Goal: Obtain resource: Obtain resource

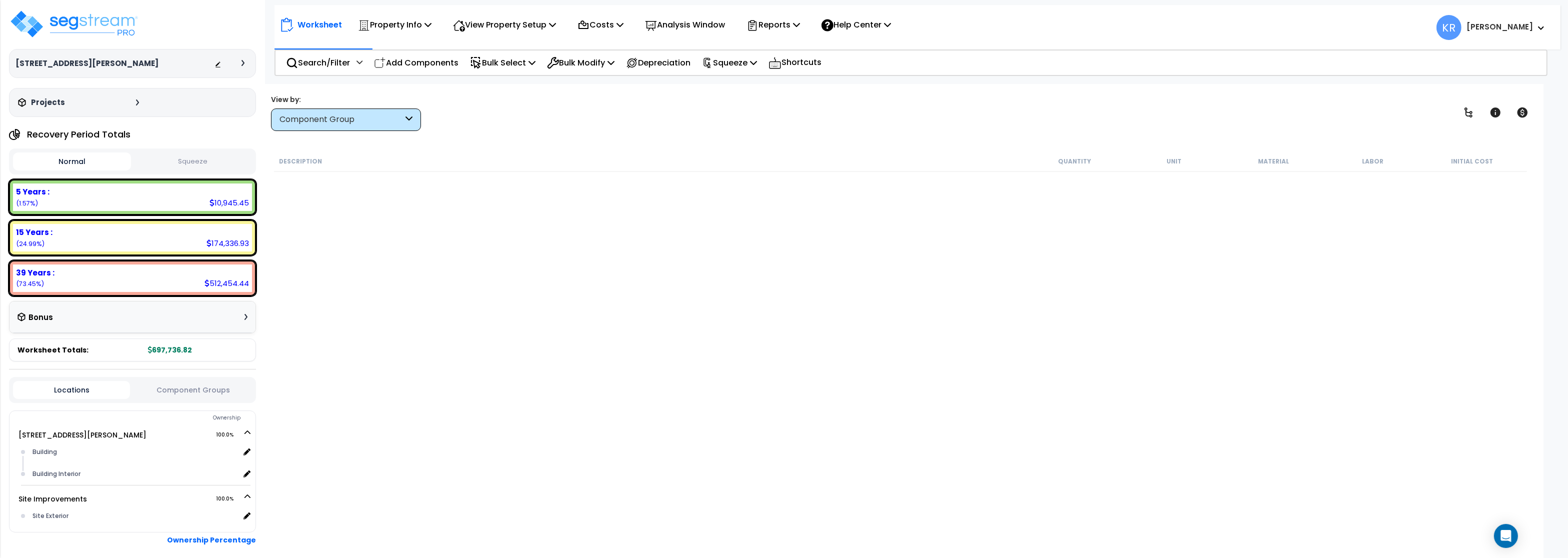
scroll to position [633, 0]
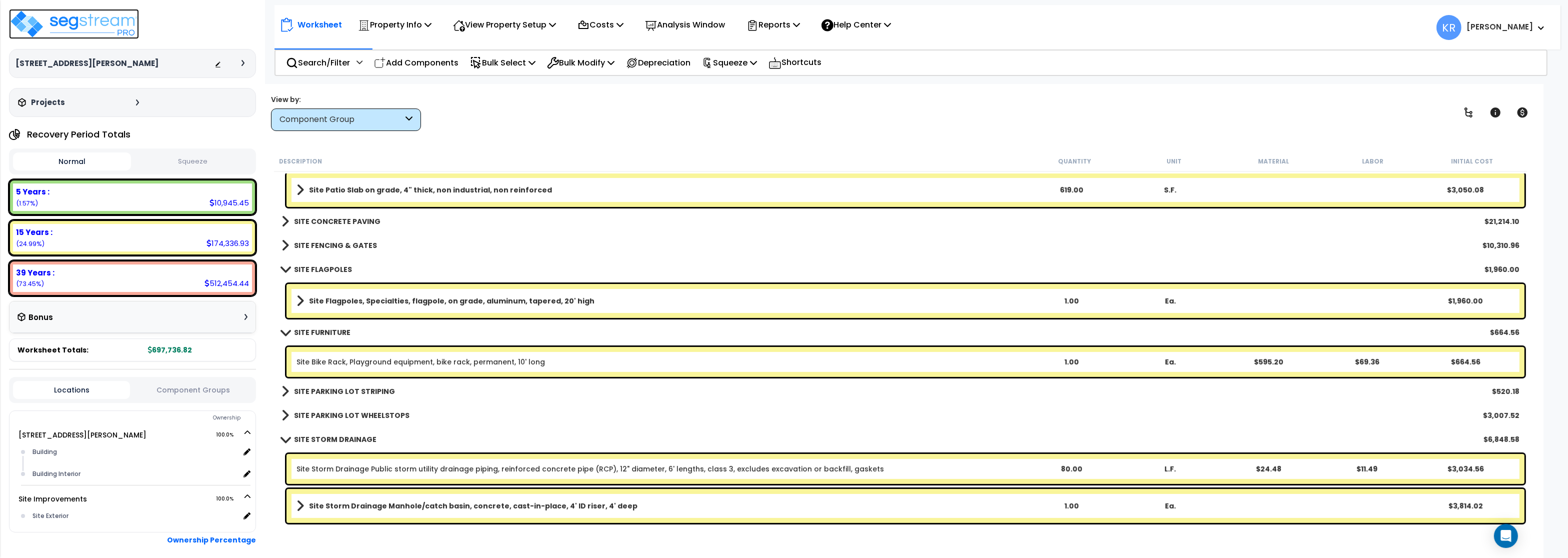
click at [71, 14] on img at bounding box center [74, 23] width 130 height 30
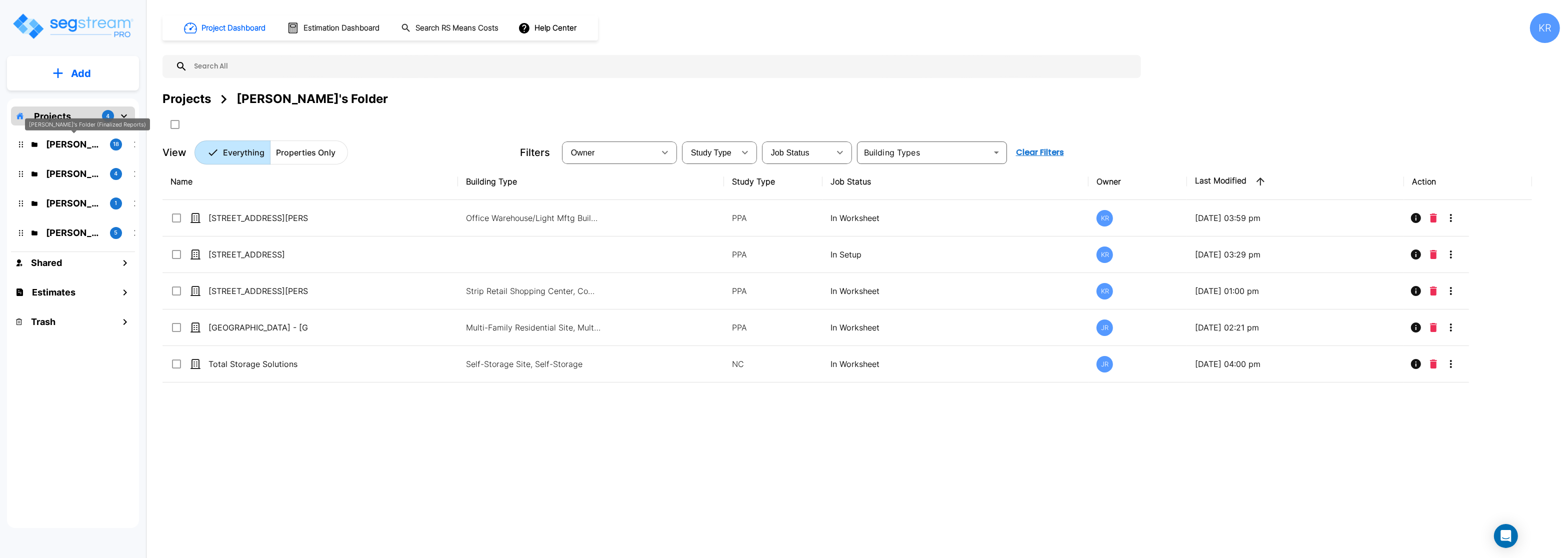
click at [66, 145] on p "Kristina's Folder (Finalized Reports)" at bounding box center [74, 144] width 56 height 13
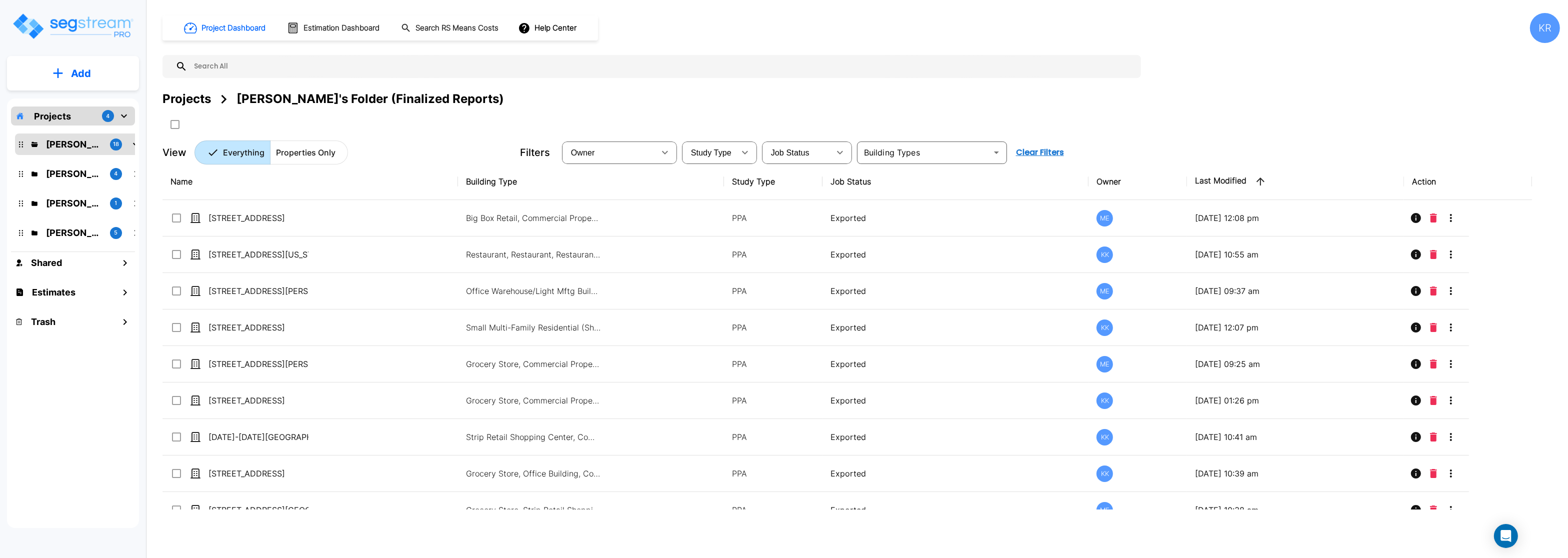
click at [88, 29] on img "mailbox folders" at bounding box center [73, 27] width 122 height 29
click at [1543, 28] on div "KR" at bounding box center [1544, 28] width 30 height 30
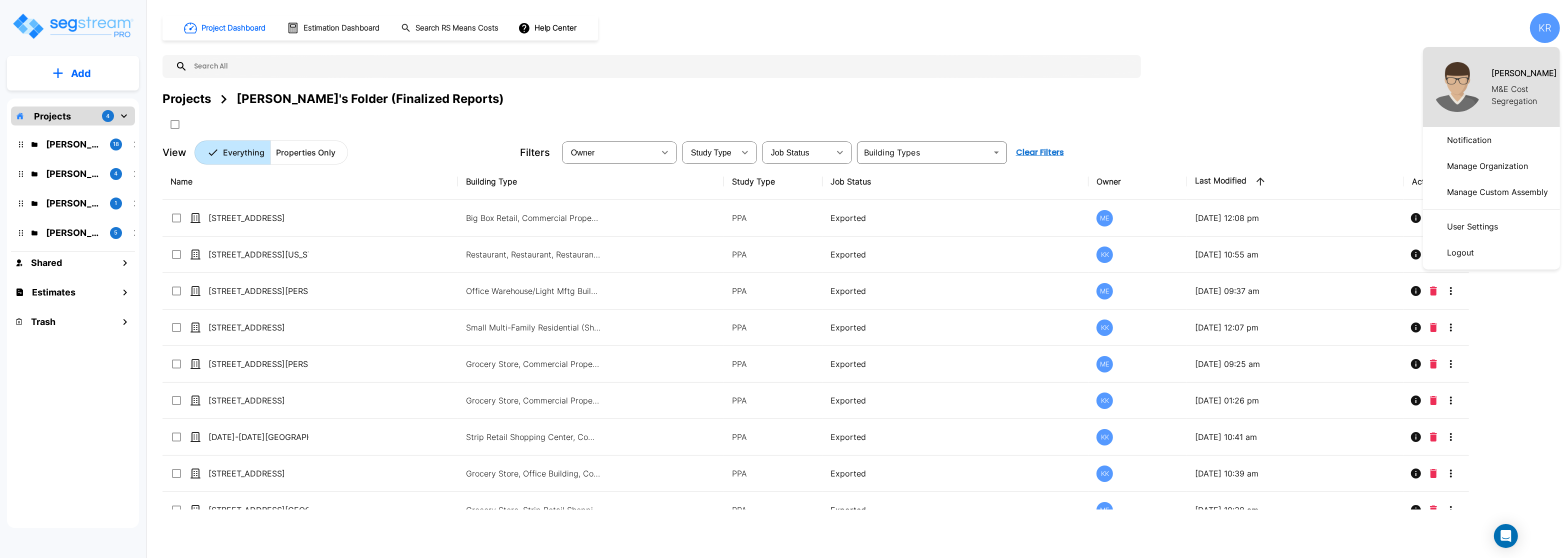
click at [1460, 166] on p "Manage Organization" at bounding box center [1487, 165] width 89 height 20
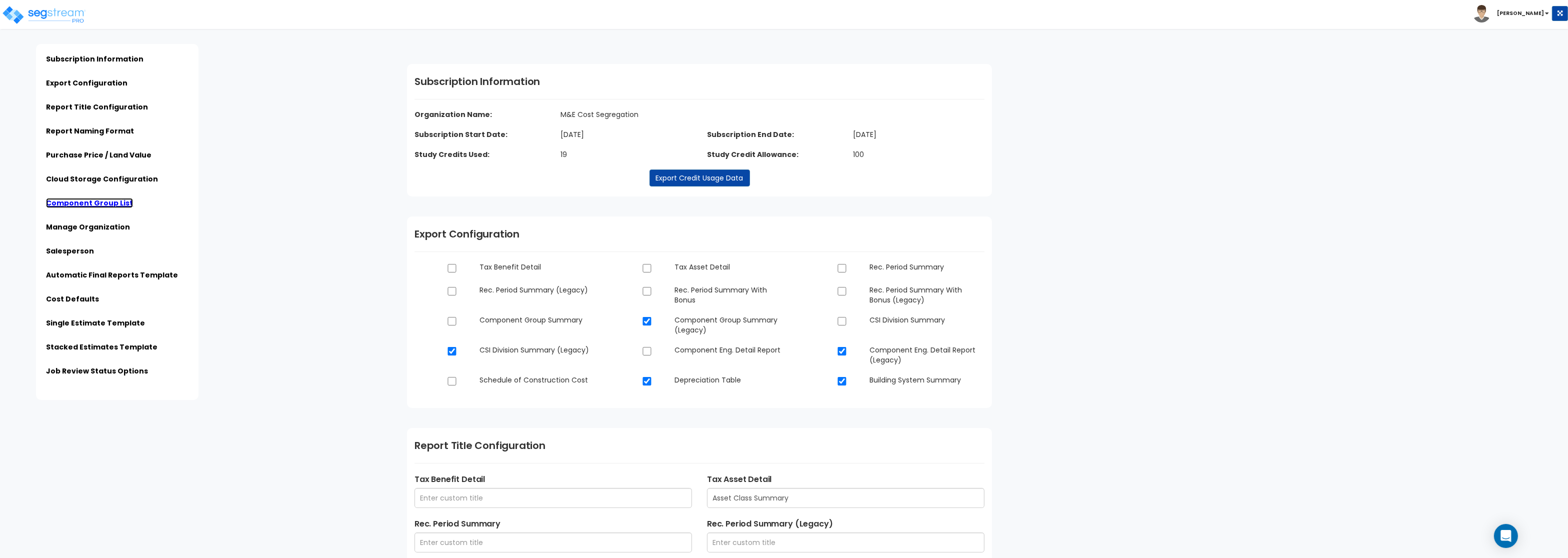
click at [79, 200] on link "Component Group List" at bounding box center [89, 203] width 87 height 10
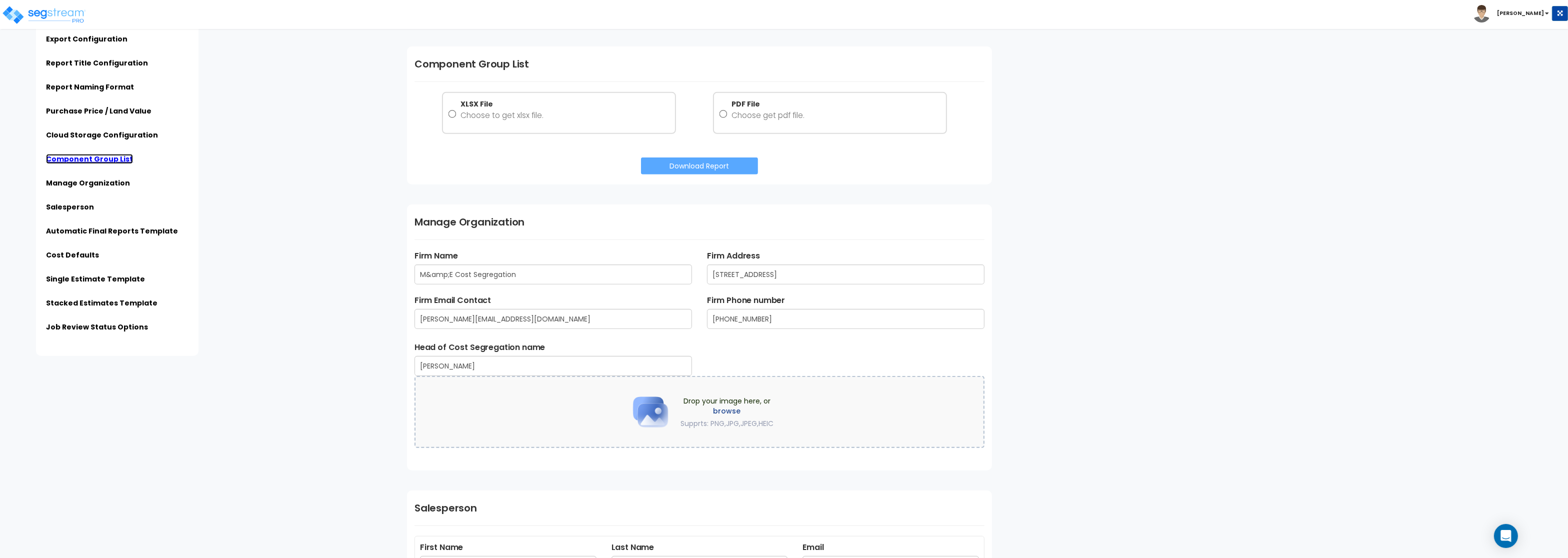
scroll to position [1245, 0]
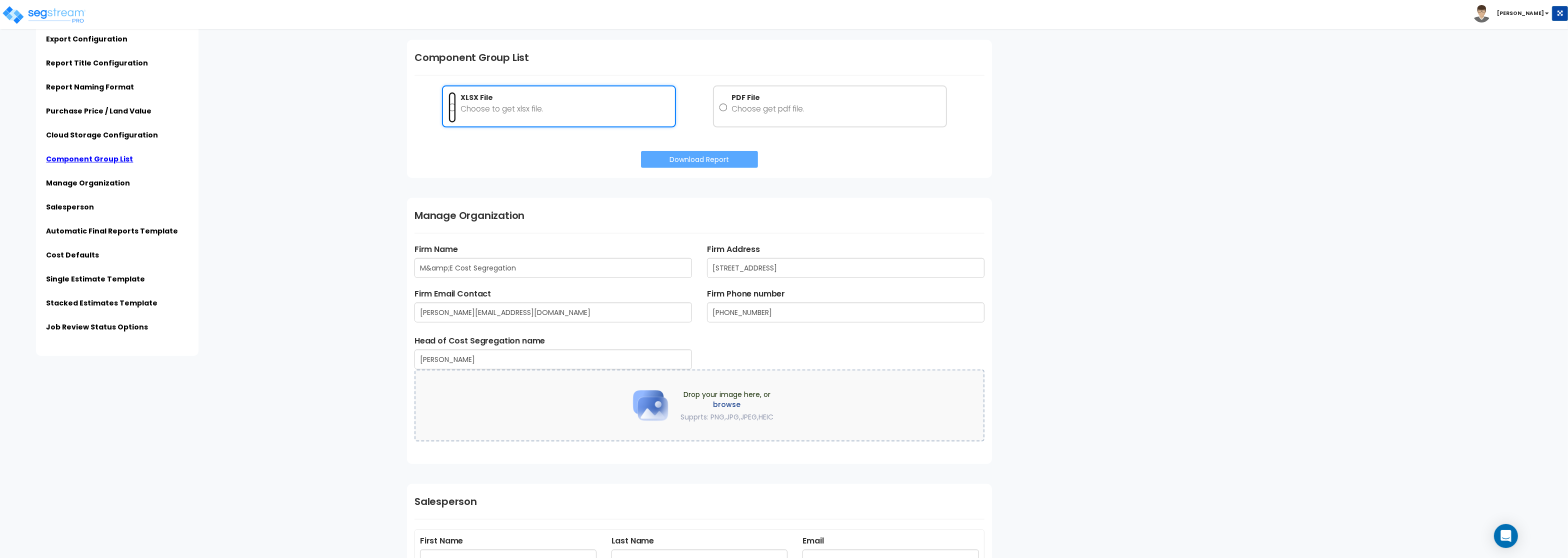
click at [450, 106] on input "XLSX File Choose to get xlsx file." at bounding box center [452, 107] width 8 height 32
click at [725, 160] on button "Download Report" at bounding box center [699, 160] width 117 height 17
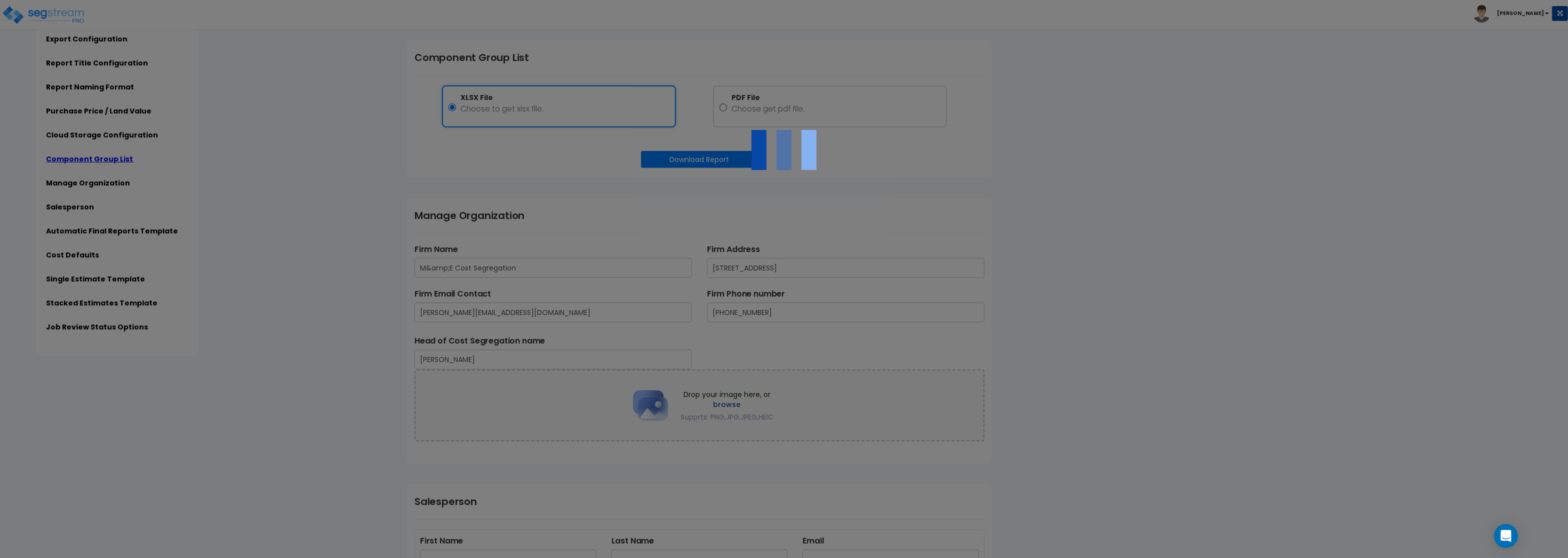
radio input "false"
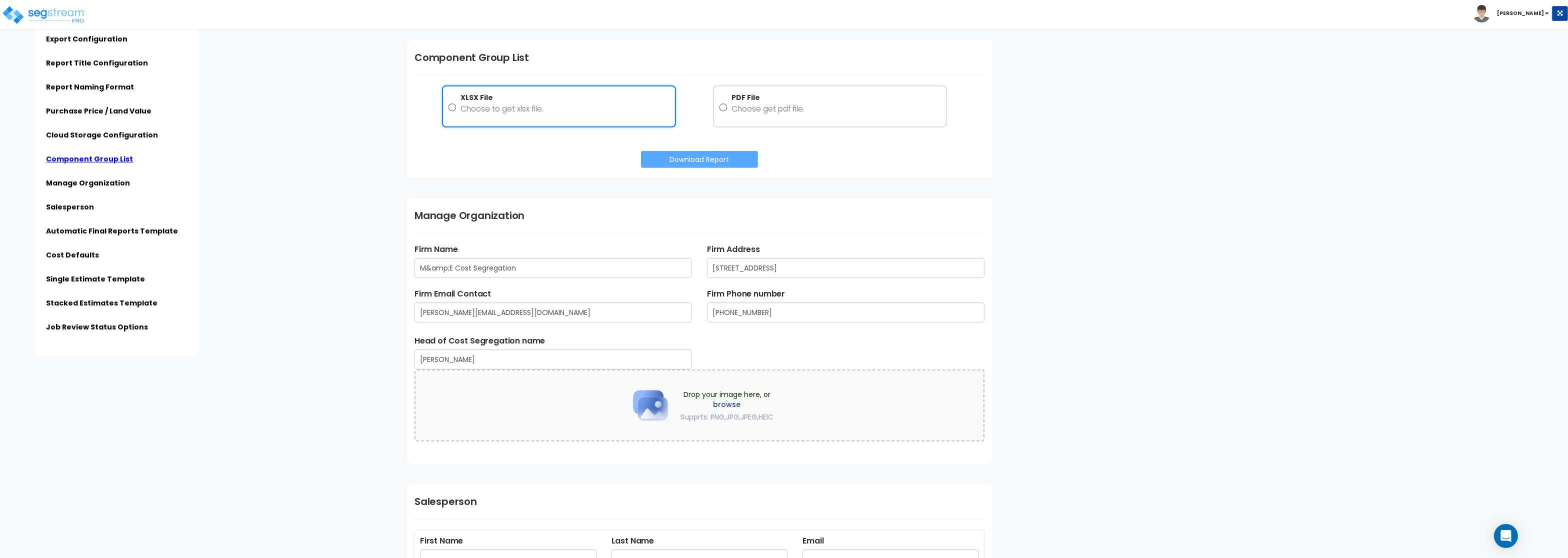
click at [1301, 2] on div "Toggle navigation [PERSON_NAME]" at bounding box center [784, 14] width 1568 height 29
click at [67, 305] on link "Stacked Estimates Template" at bounding box center [101, 303] width 112 height 10
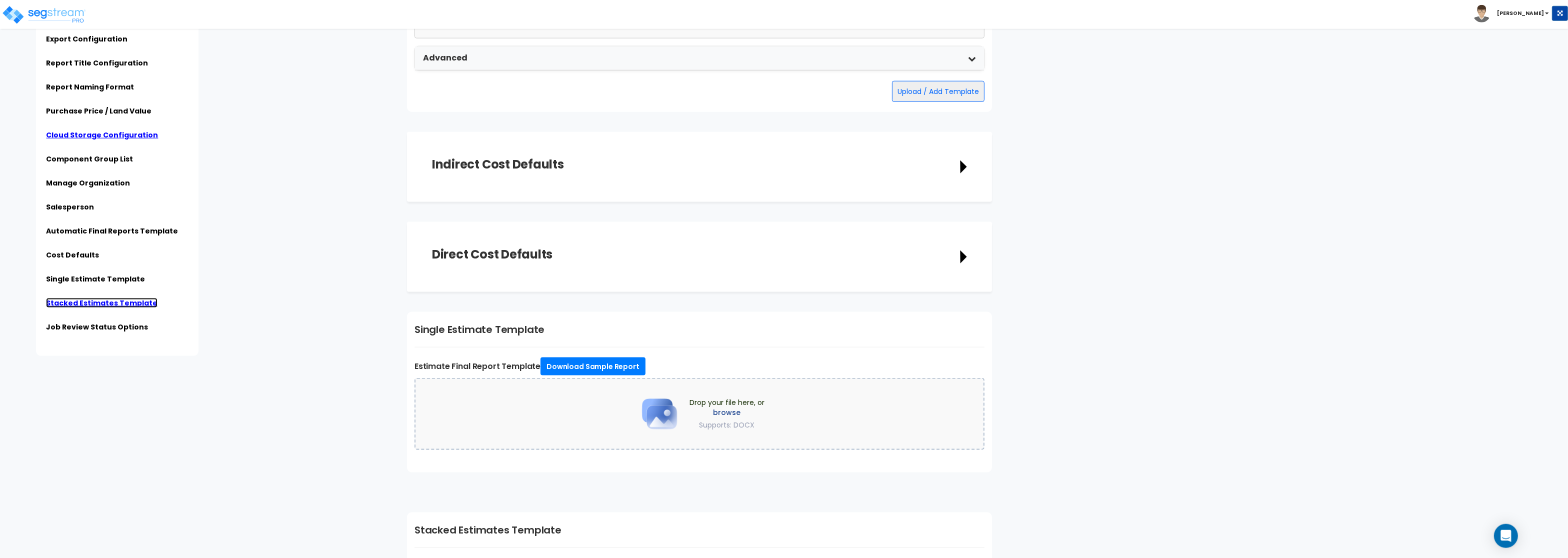
scroll to position [2164, 0]
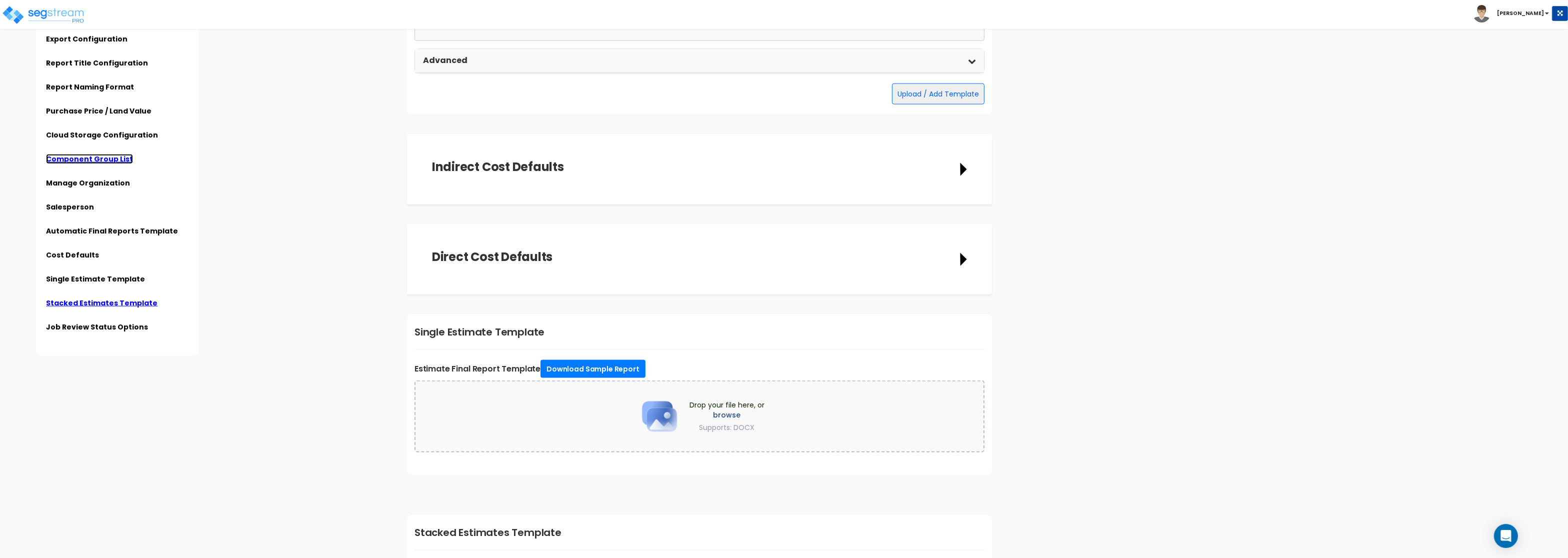
click at [91, 155] on link "Component Group List" at bounding box center [89, 159] width 87 height 10
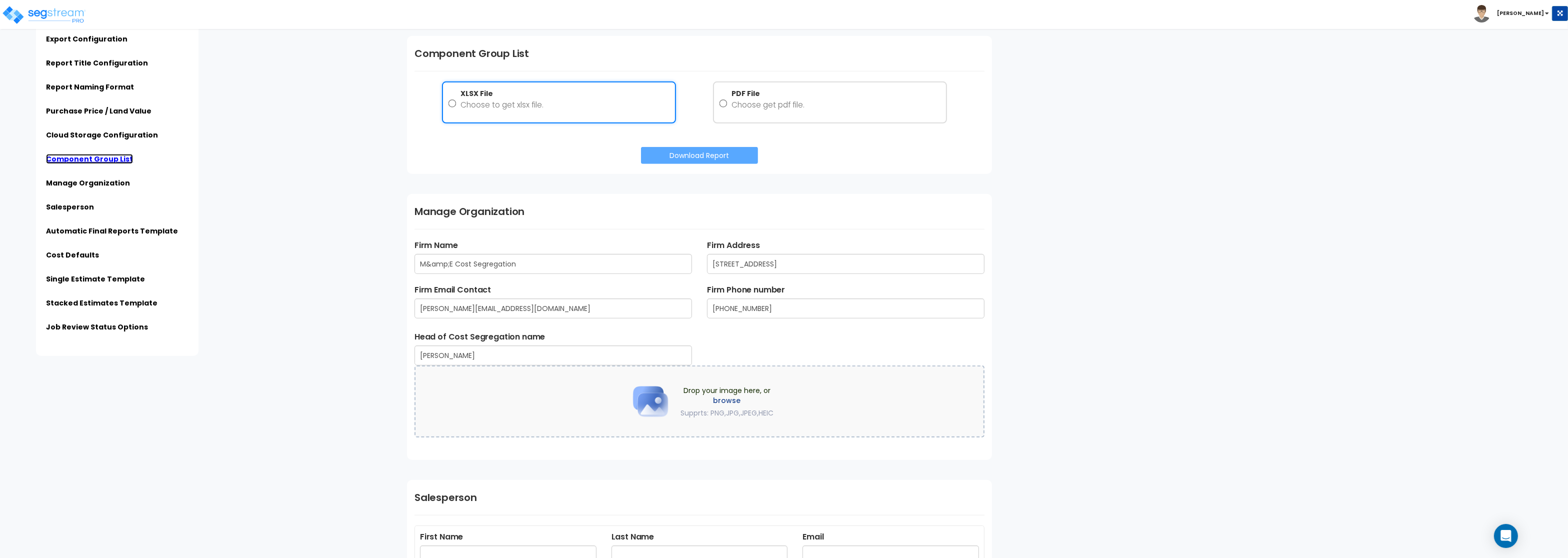
scroll to position [1245, 0]
